Goal: Task Accomplishment & Management: Manage account settings

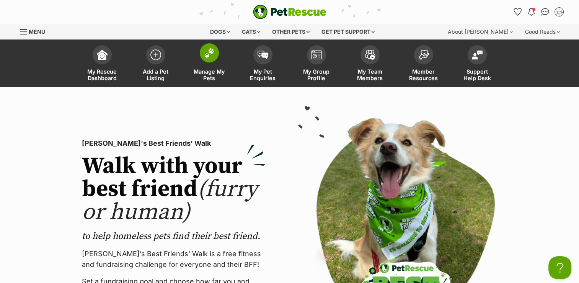
click at [209, 64] on link "Manage My Pets" at bounding box center [210, 64] width 54 height 46
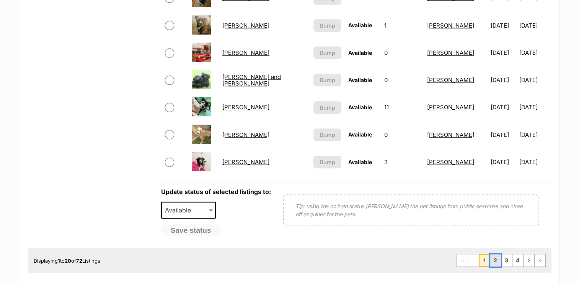
click at [499, 259] on link "2" at bounding box center [496, 260] width 11 height 12
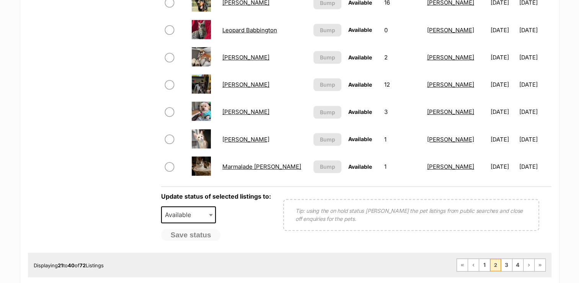
scroll to position [574, 0]
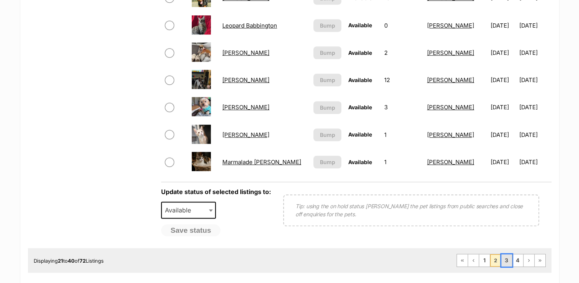
click at [503, 256] on link "3" at bounding box center [507, 260] width 11 height 12
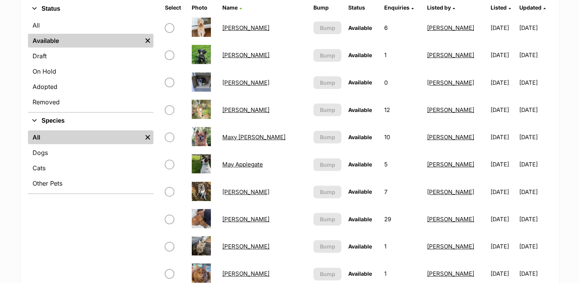
scroll to position [191, 0]
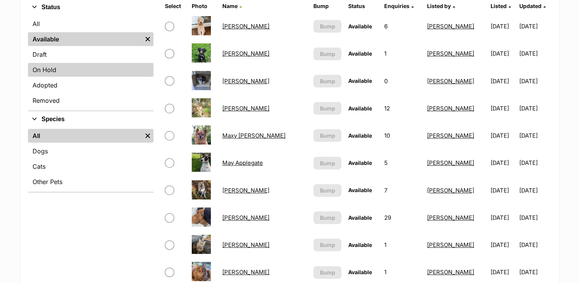
click at [46, 72] on link "On Hold" at bounding box center [91, 70] width 126 height 14
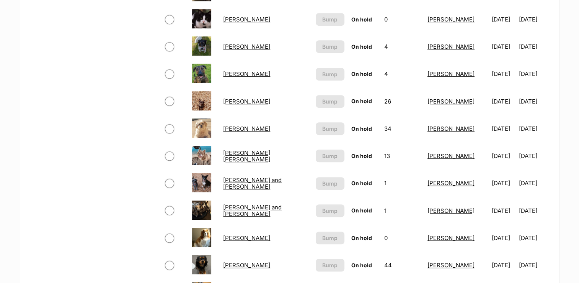
scroll to position [345, 0]
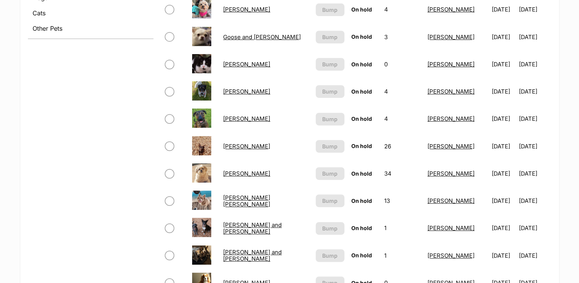
click at [234, 118] on link "Meg Kumara" at bounding box center [246, 118] width 47 height 7
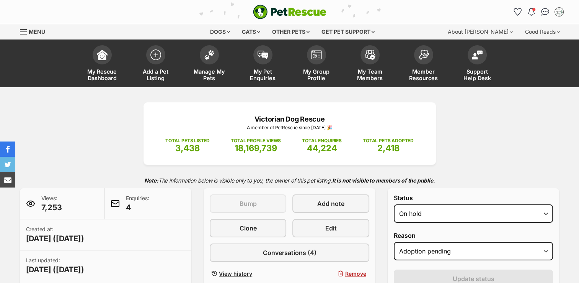
scroll to position [115, 0]
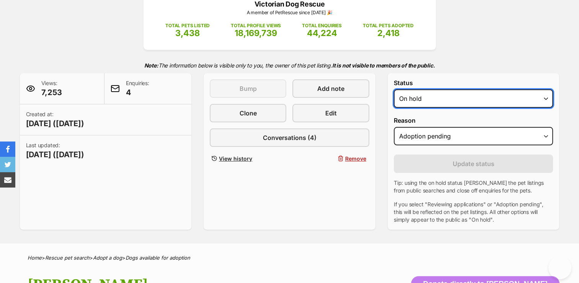
click at [432, 95] on select "Draft - not available as listing has enquires Available On hold Adopted" at bounding box center [474, 98] width 160 height 18
select select "rehomed"
click at [394, 89] on select "Draft - not available as listing has enquires Available On hold Adopted" at bounding box center [474, 98] width 160 height 18
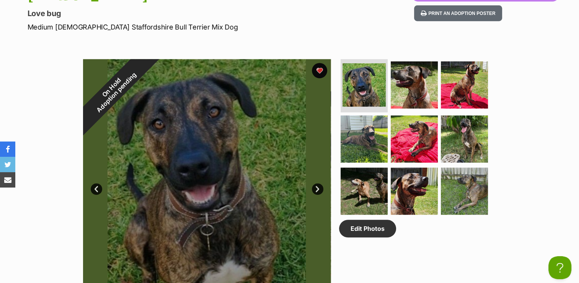
scroll to position [230, 0]
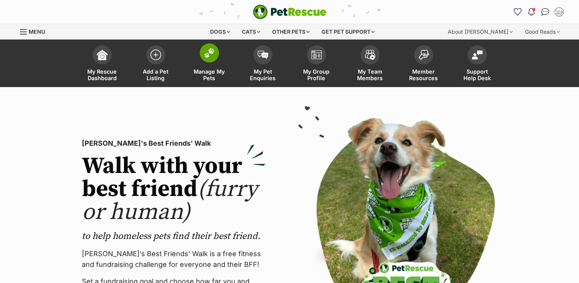
click at [217, 59] on link "Manage My Pets" at bounding box center [210, 64] width 54 height 46
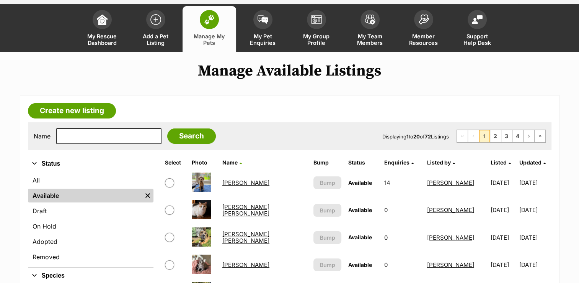
scroll to position [77, 0]
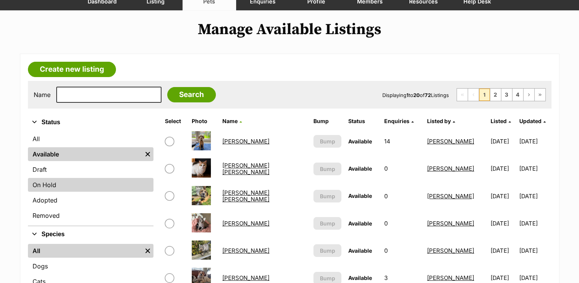
click at [59, 182] on link "On Hold" at bounding box center [91, 185] width 126 height 14
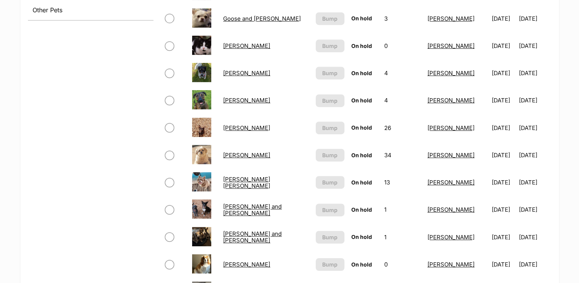
scroll to position [498, 0]
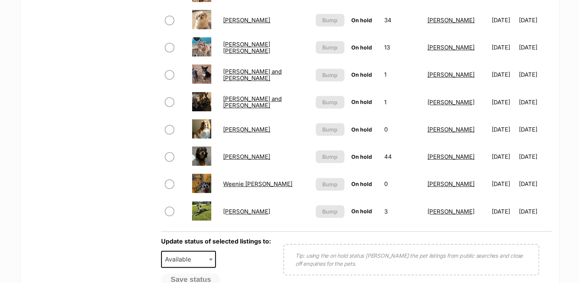
click at [282, 98] on link "[PERSON_NAME] and [PERSON_NAME]" at bounding box center [252, 102] width 59 height 14
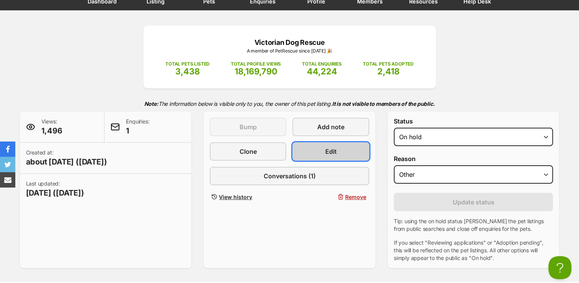
click at [347, 143] on link "Edit" at bounding box center [331, 151] width 77 height 18
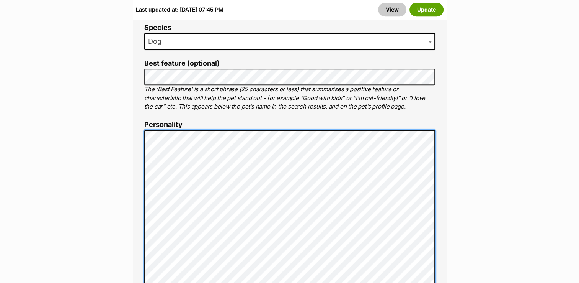
scroll to position [533, 0]
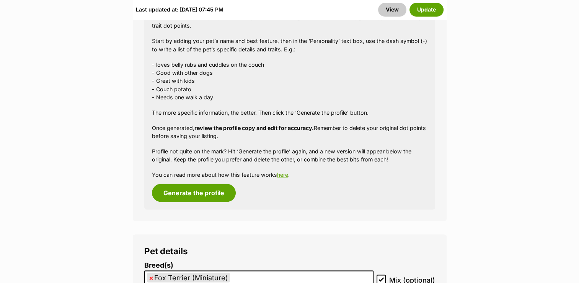
scroll to position [1452, 0]
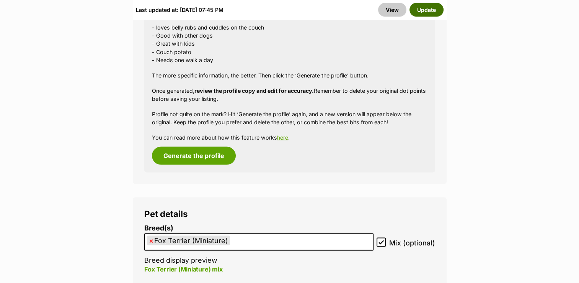
click at [424, 10] on button "Update" at bounding box center [427, 10] width 34 height 14
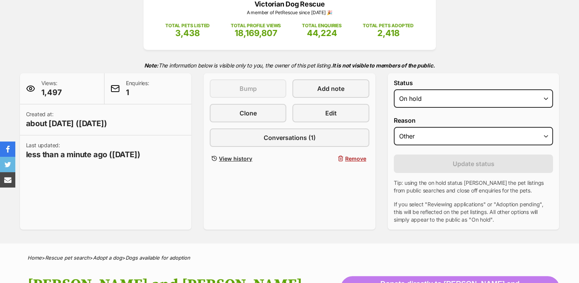
select select "active"
click at [394, 89] on select "Draft - not available as listing has enquires Available On hold Adopted" at bounding box center [474, 98] width 160 height 18
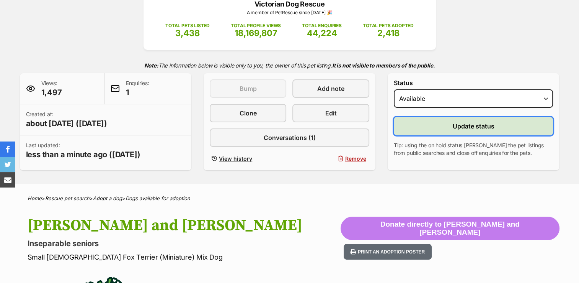
click at [466, 127] on span "Update status" at bounding box center [474, 125] width 42 height 9
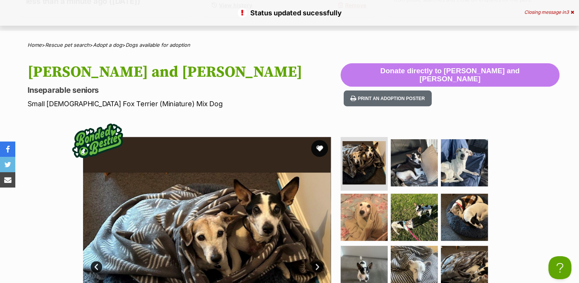
click at [317, 144] on button "favourite" at bounding box center [319, 148] width 17 height 17
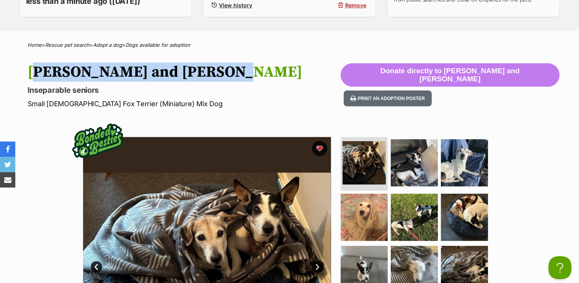
drag, startPoint x: 177, startPoint y: 68, endPoint x: 21, endPoint y: 59, distance: 155.8
drag, startPoint x: 21, startPoint y: 59, endPoint x: 83, endPoint y: 66, distance: 62.8
copy h1 "[PERSON_NAME] and [PERSON_NAME]"
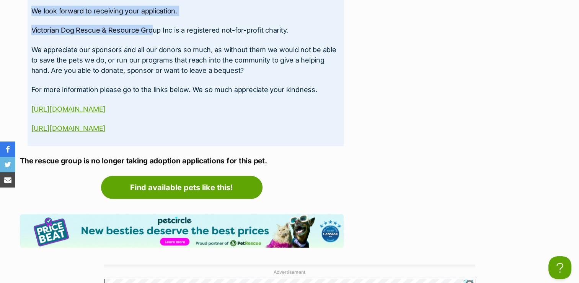
scroll to position [2024, 0]
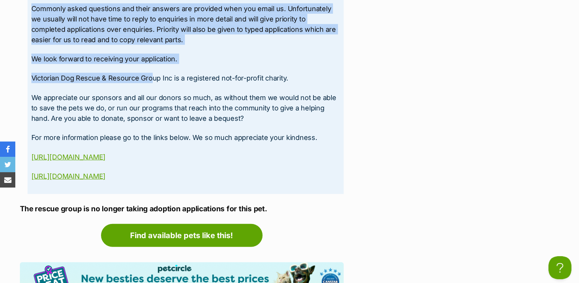
drag, startPoint x: 31, startPoint y: 74, endPoint x: 214, endPoint y: 152, distance: 198.5
drag, startPoint x: 214, startPoint y: 152, endPoint x: 152, endPoint y: 75, distance: 98.1
copy div "TO APPLY FOR ADOPTION PLEASE SEND IN APPLICATION FORM AVAILABLE BELOW: https://…"
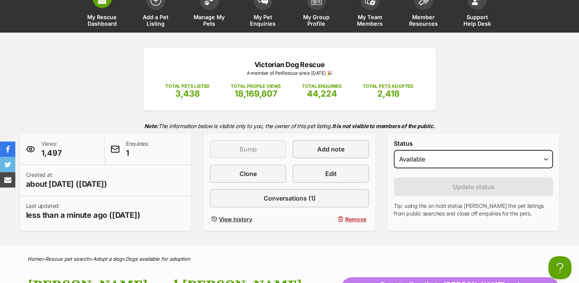
scroll to position [0, 0]
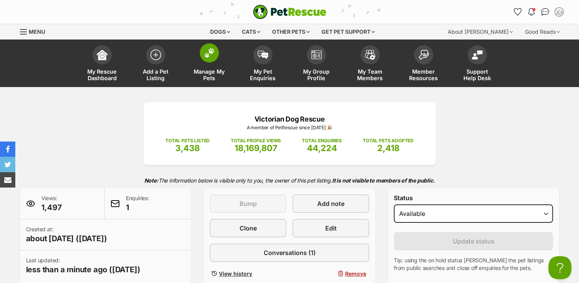
click at [202, 51] on span at bounding box center [209, 52] width 19 height 19
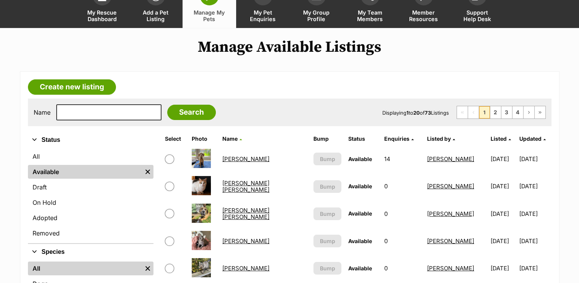
scroll to position [153, 0]
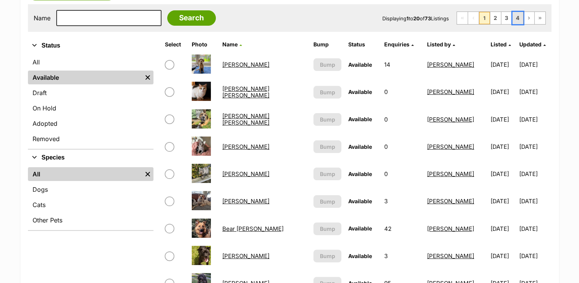
click at [517, 15] on link "4" at bounding box center [518, 18] width 11 height 12
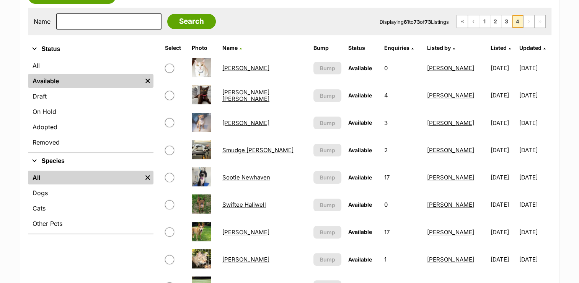
scroll to position [115, 0]
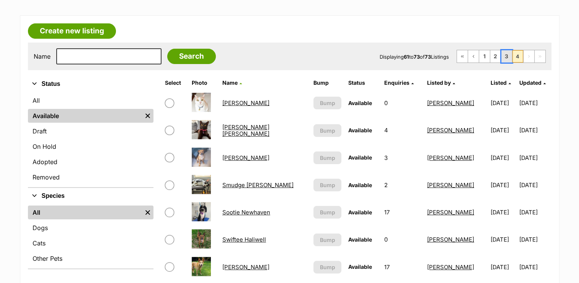
click at [505, 52] on link "3" at bounding box center [507, 56] width 11 height 12
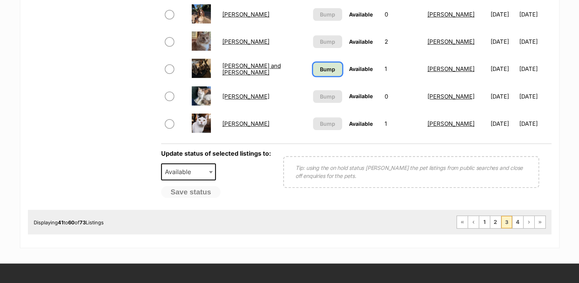
click at [327, 66] on span "Bump" at bounding box center [327, 69] width 15 height 8
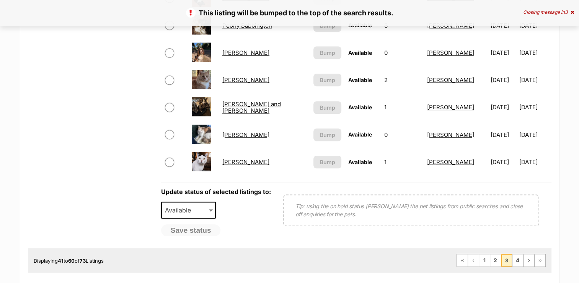
click at [248, 105] on link "[PERSON_NAME] and [PERSON_NAME]" at bounding box center [251, 107] width 59 height 14
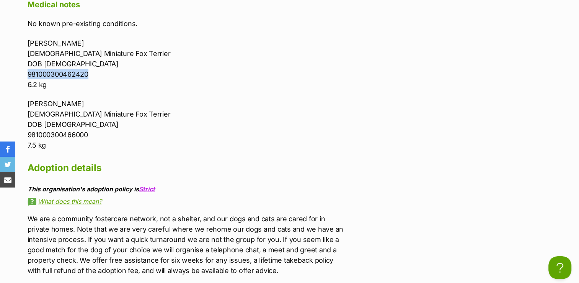
drag, startPoint x: 92, startPoint y: 63, endPoint x: 23, endPoint y: 57, distance: 68.8
copy p "981000300462420"
drag, startPoint x: 97, startPoint y: 121, endPoint x: 27, endPoint y: 119, distance: 69.3
click at [28, 119] on p "Vincent Silvanus Male Miniature Fox Terrier DOB 17/03/2010 981000300466000 7.5 …" at bounding box center [186, 124] width 316 height 52
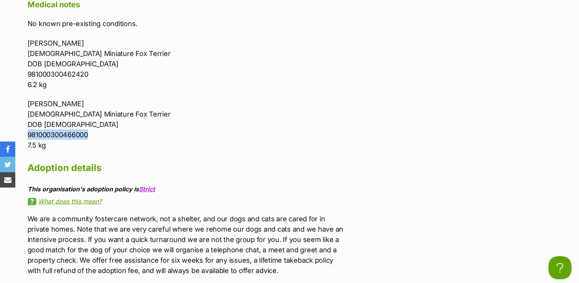
drag, startPoint x: 28, startPoint y: 119, endPoint x: 34, endPoint y: 119, distance: 6.2
copy p "981000300466000"
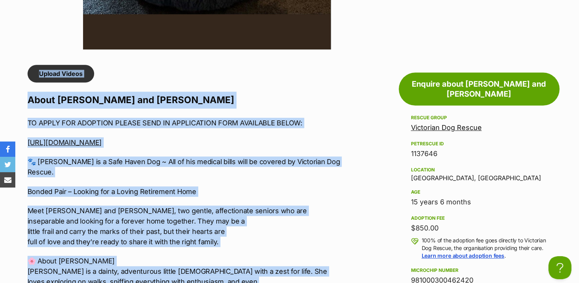
scroll to position [574, 0]
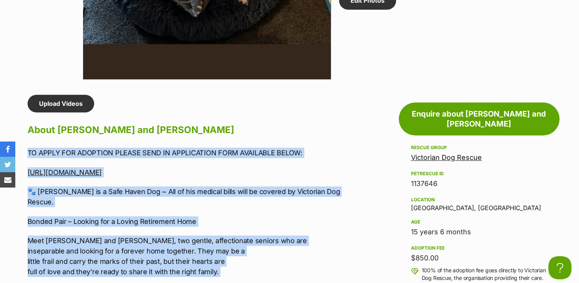
drag, startPoint x: 226, startPoint y: 204, endPoint x: 26, endPoint y: 146, distance: 208.1
drag, startPoint x: 26, startPoint y: 146, endPoint x: 48, endPoint y: 147, distance: 21.8
copy div "TO APPLY FOR ADOPTION PLEASE SEND IN APPLICATION FORM AVAILABLE BELOW: https://…"
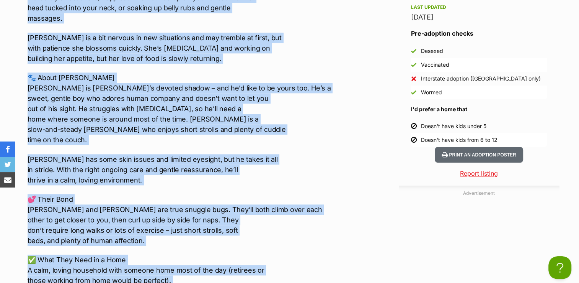
click at [342, 127] on p "🐾 About Vincent Vincent is Ruby’s devoted shadow – and he’d like to be yours to…" at bounding box center [186, 108] width 316 height 72
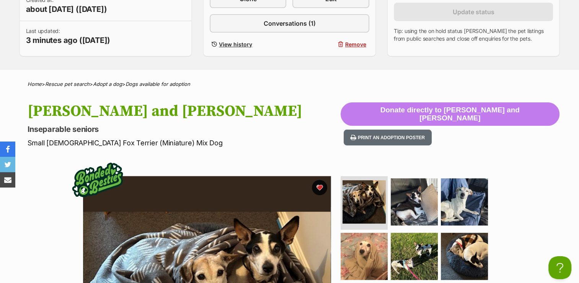
scroll to position [152, 0]
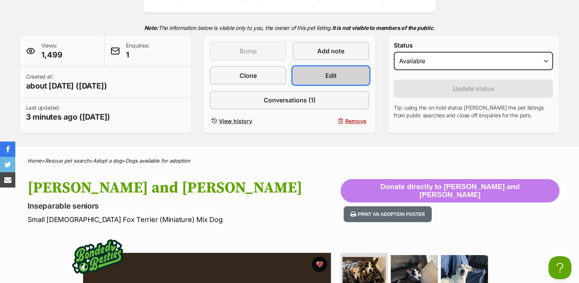
click at [326, 68] on link "Edit" at bounding box center [331, 75] width 77 height 18
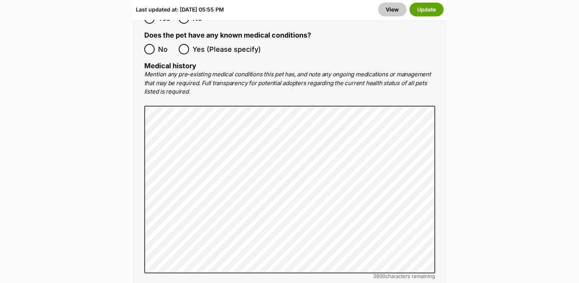
scroll to position [2298, 0]
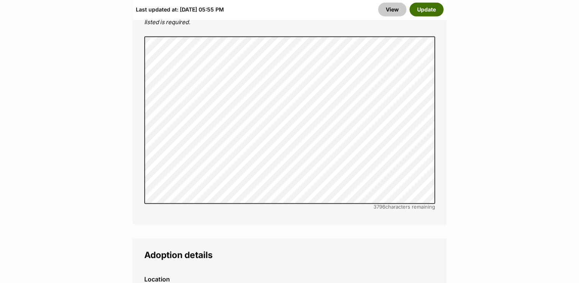
click at [423, 13] on button "Update" at bounding box center [427, 10] width 34 height 14
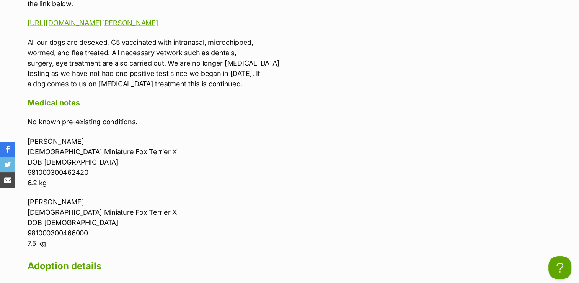
scroll to position [1532, 0]
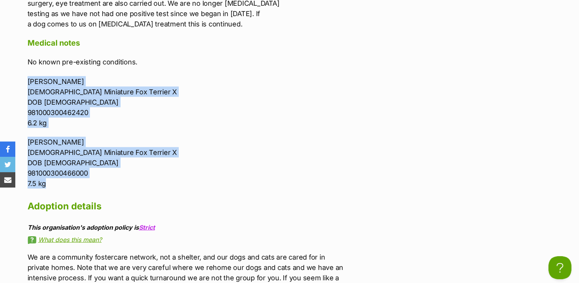
drag, startPoint x: 49, startPoint y: 174, endPoint x: 27, endPoint y: 70, distance: 106.1
drag, startPoint x: 28, startPoint y: 71, endPoint x: 44, endPoint y: 83, distance: 20.8
copy div "Ruby Silvanus Female Miniature Fox Terrier X DOB 17/03/2010 981000300462420 6.2…"
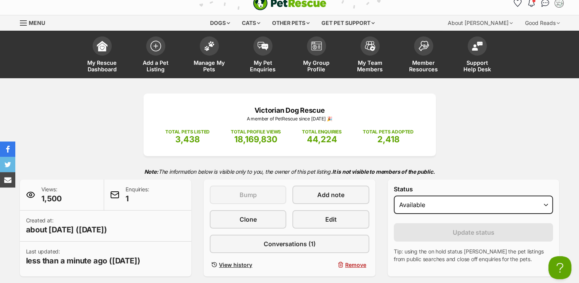
scroll to position [0, 0]
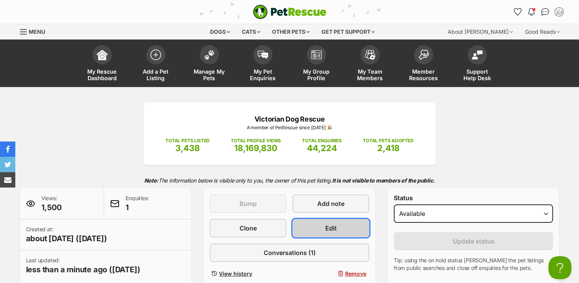
click at [326, 229] on span "Edit" at bounding box center [331, 227] width 11 height 9
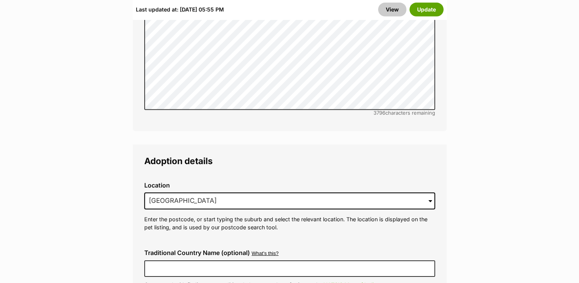
scroll to position [2413, 0]
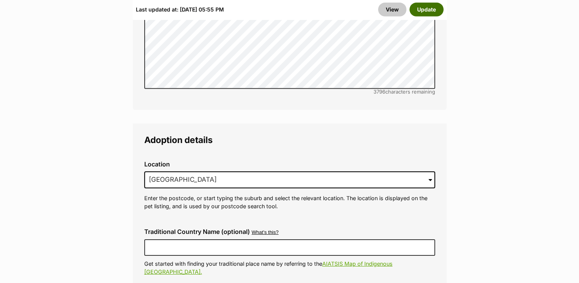
click at [434, 12] on button "Update" at bounding box center [427, 10] width 34 height 14
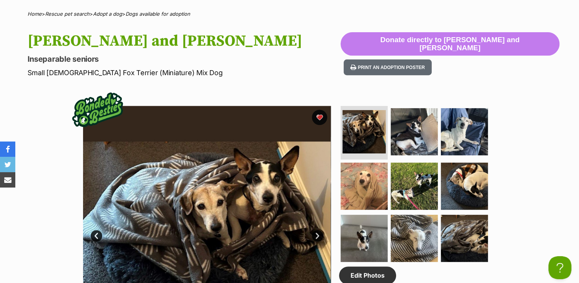
scroll to position [345, 0]
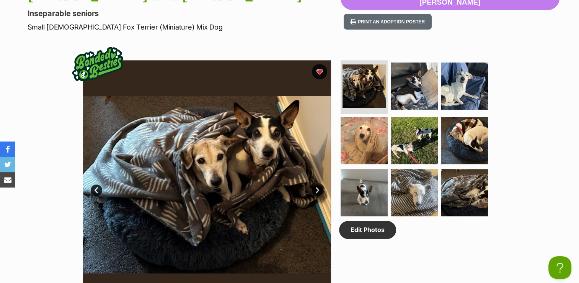
click at [234, 152] on img at bounding box center [207, 184] width 248 height 248
click at [406, 88] on img at bounding box center [414, 85] width 49 height 49
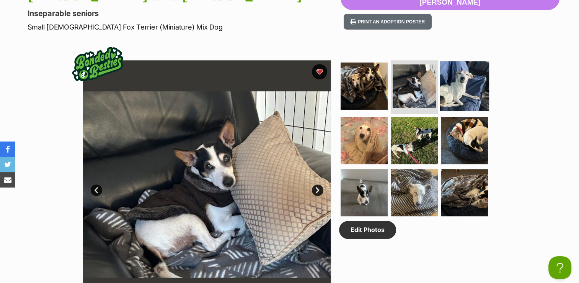
drag, startPoint x: 466, startPoint y: 84, endPoint x: 461, endPoint y: 89, distance: 6.8
click at [466, 84] on img at bounding box center [464, 85] width 49 height 49
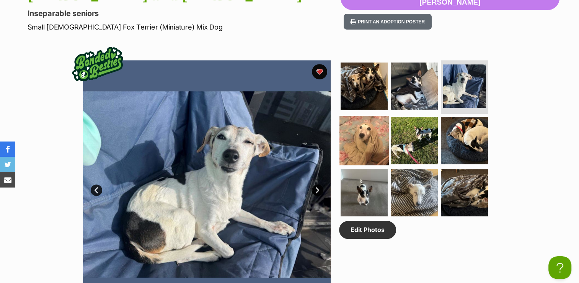
click at [359, 134] on img at bounding box center [364, 140] width 49 height 49
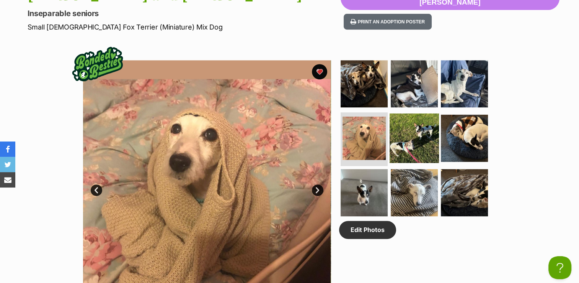
drag, startPoint x: 402, startPoint y: 138, endPoint x: 391, endPoint y: 144, distance: 12.7
click at [402, 138] on img at bounding box center [414, 137] width 49 height 49
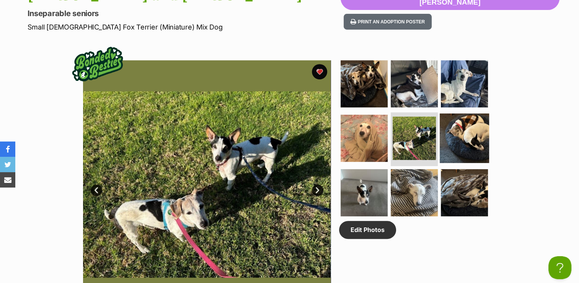
click at [463, 145] on img at bounding box center [464, 137] width 49 height 49
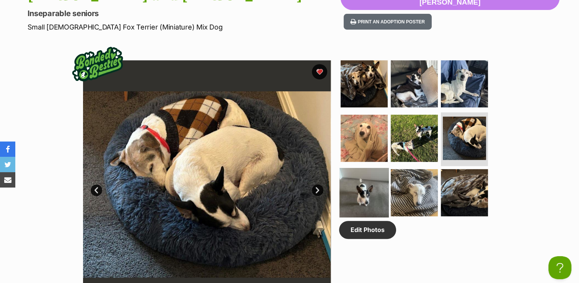
drag, startPoint x: 351, startPoint y: 190, endPoint x: 347, endPoint y: 191, distance: 4.3
click at [351, 190] on img at bounding box center [364, 191] width 49 height 49
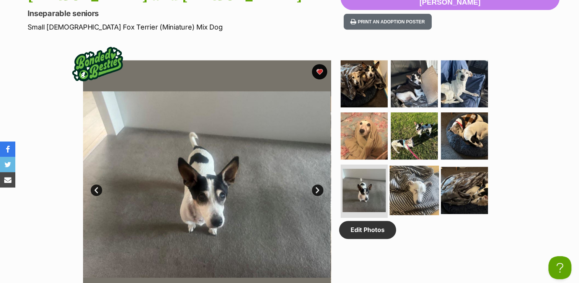
click at [406, 180] on img at bounding box center [414, 189] width 49 height 49
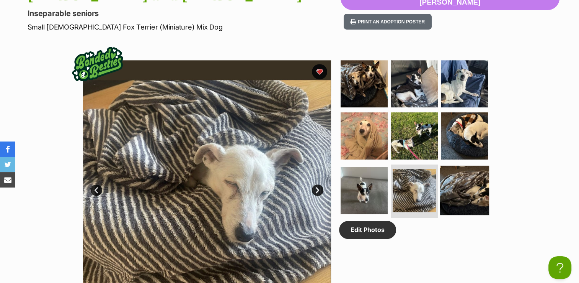
click at [459, 175] on img at bounding box center [464, 189] width 49 height 49
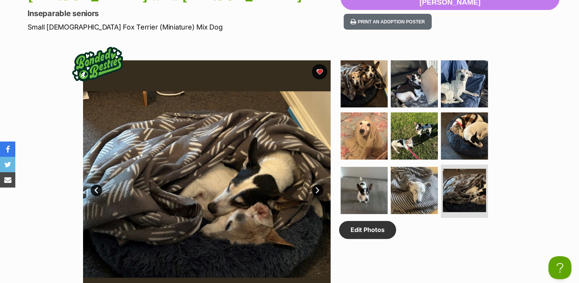
drag, startPoint x: 293, startPoint y: 36, endPoint x: 303, endPoint y: 25, distance: 14.1
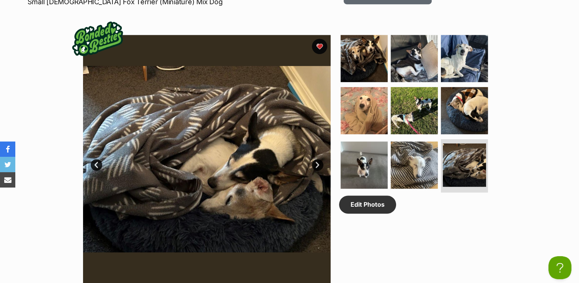
scroll to position [383, 0]
